Goal: Navigation & Orientation: Find specific page/section

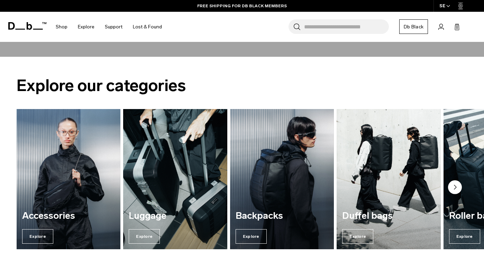
scroll to position [220, 0]
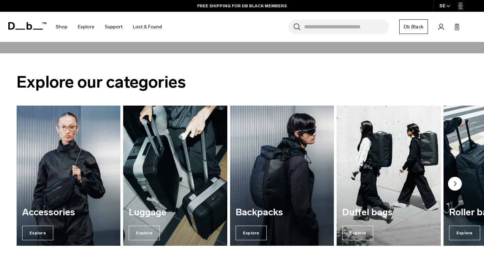
click at [61, 195] on img "1 / 7" at bounding box center [68, 176] width 107 height 145
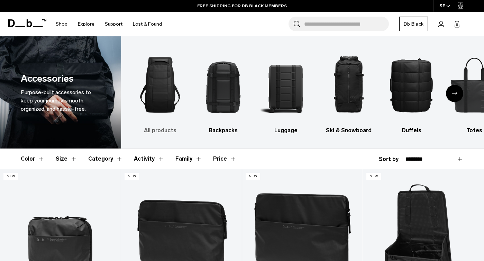
click at [157, 91] on img "1 / 10" at bounding box center [160, 85] width 51 height 76
click at [223, 88] on img "2 / 10" at bounding box center [223, 85] width 51 height 76
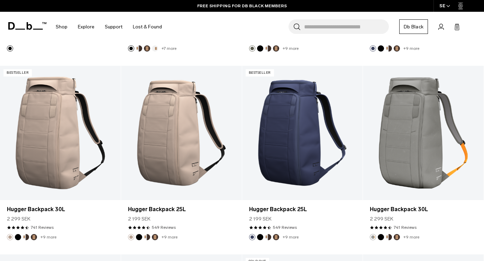
scroll to position [481, 0]
